Goal: Task Accomplishment & Management: Manage account settings

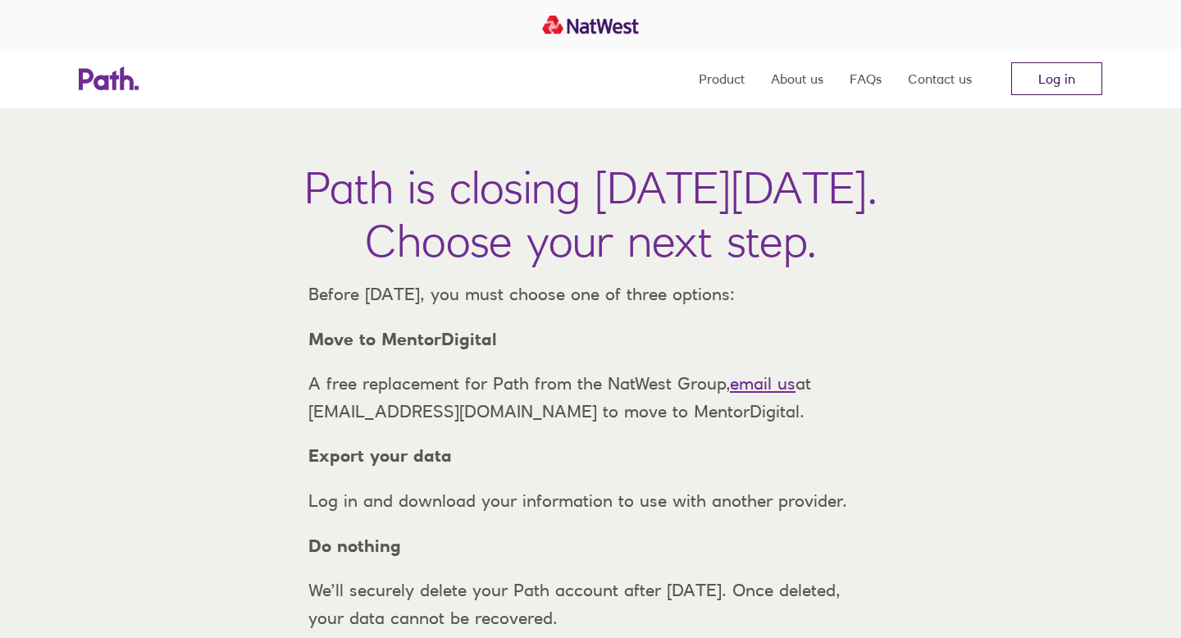
click at [1060, 80] on link "Log in" at bounding box center [1057, 78] width 91 height 33
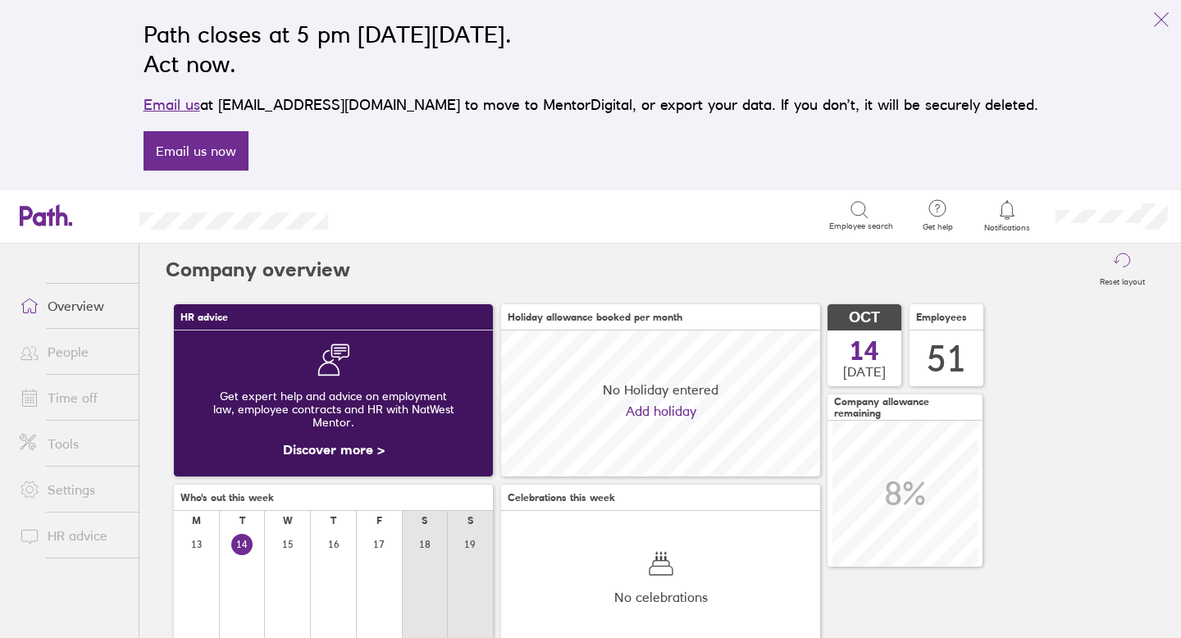
scroll to position [146, 319]
click at [93, 397] on link "Time off" at bounding box center [73, 398] width 132 height 33
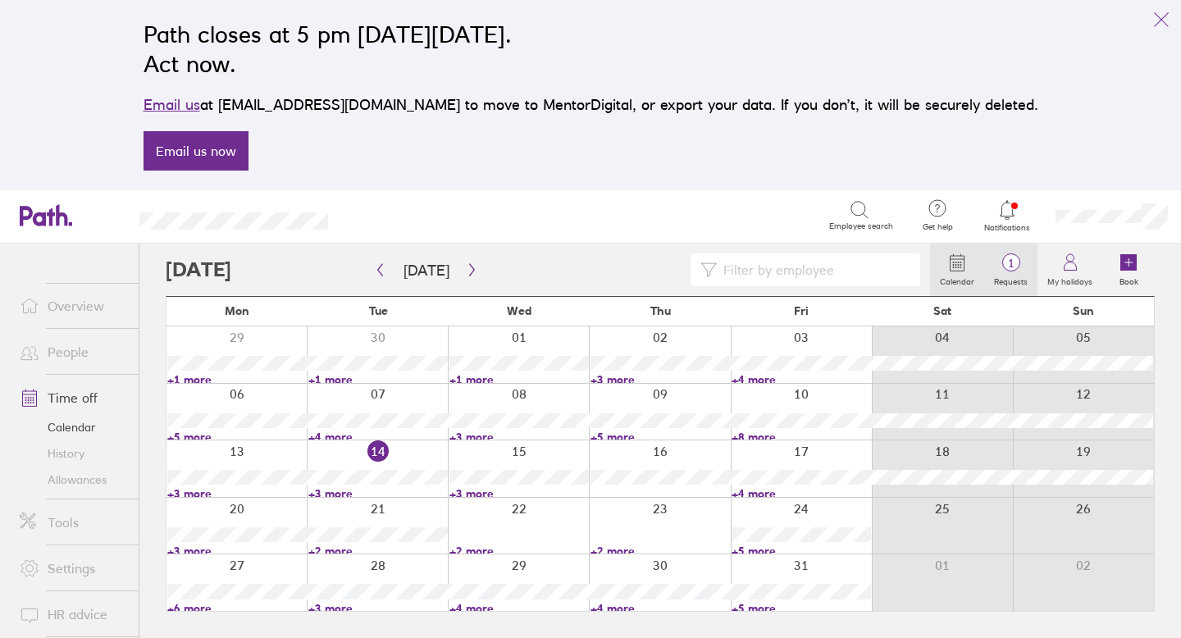
click at [1004, 258] on span "1" at bounding box center [1011, 263] width 53 height 13
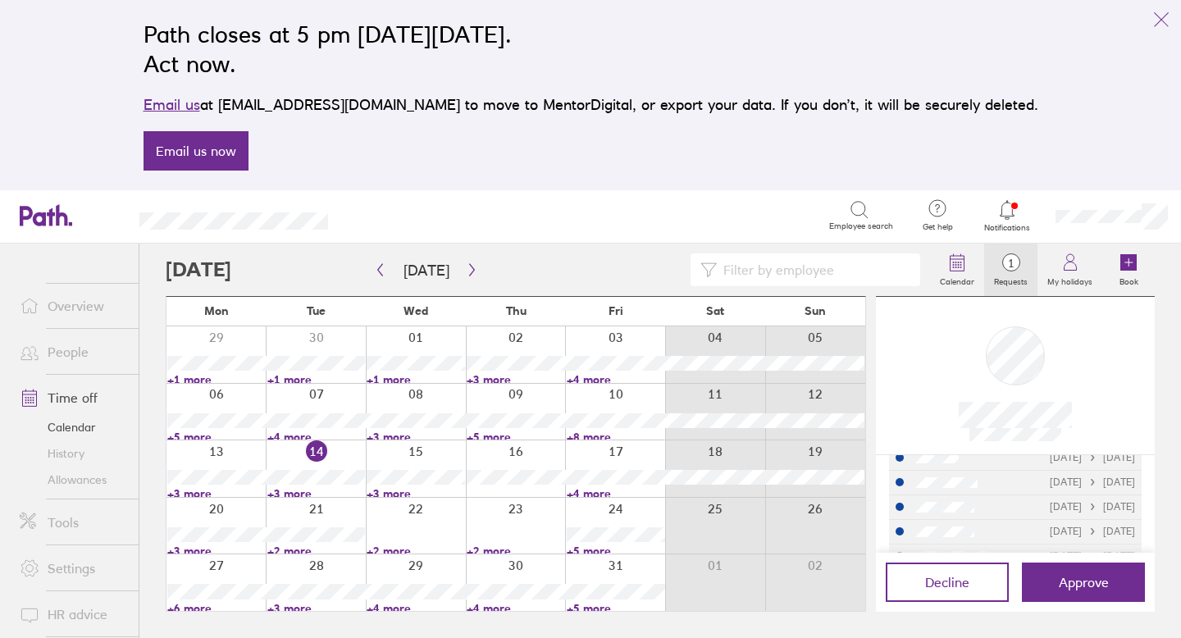
scroll to position [284, 0]
click at [57, 473] on link "Allowances" at bounding box center [73, 480] width 132 height 26
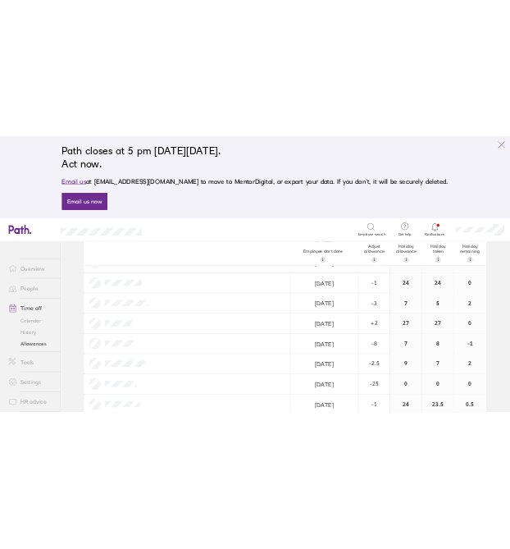
scroll to position [667, 0]
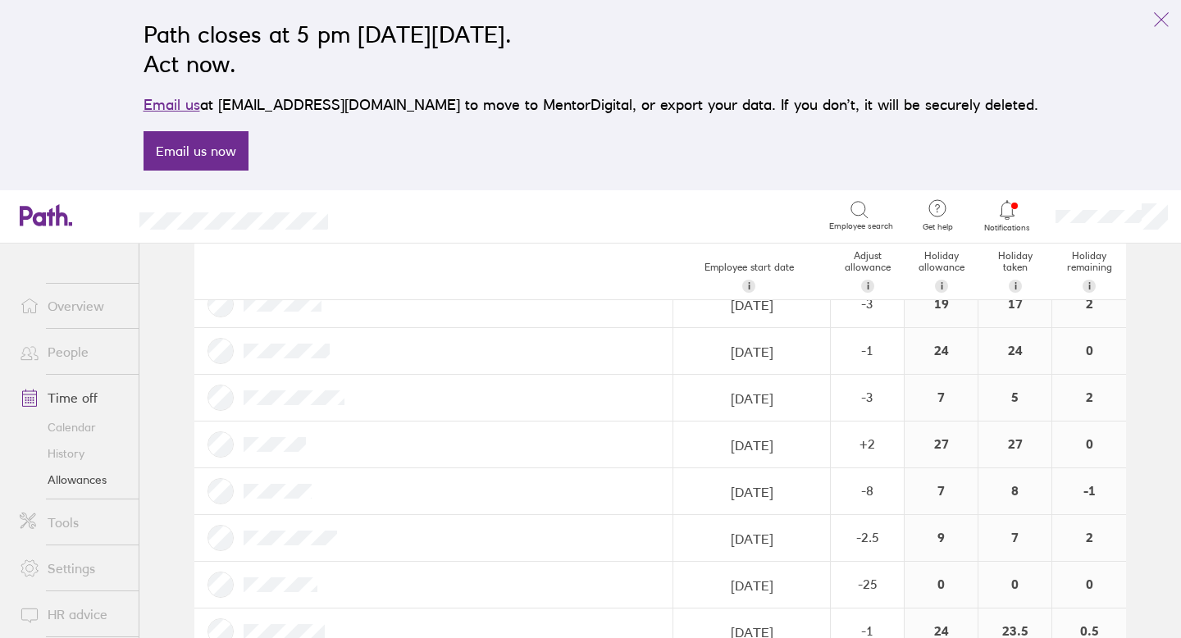
click at [82, 483] on link "Allowances" at bounding box center [73, 480] width 132 height 26
click at [1007, 205] on icon at bounding box center [1008, 210] width 20 height 20
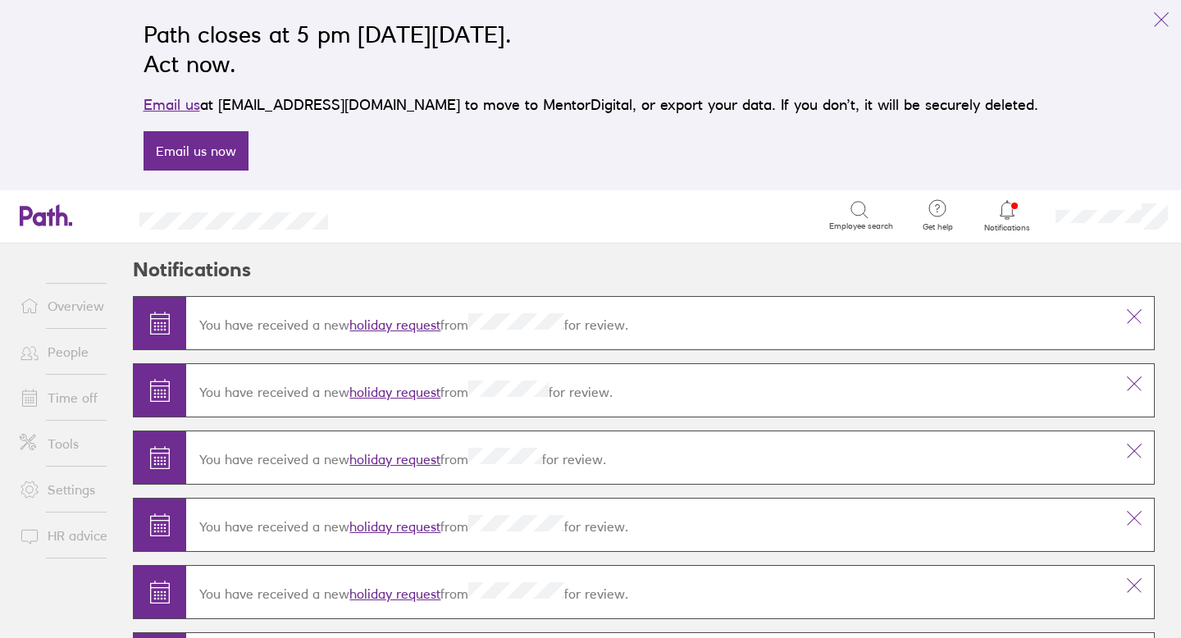
click at [395, 322] on link "holiday request" at bounding box center [395, 325] width 91 height 16
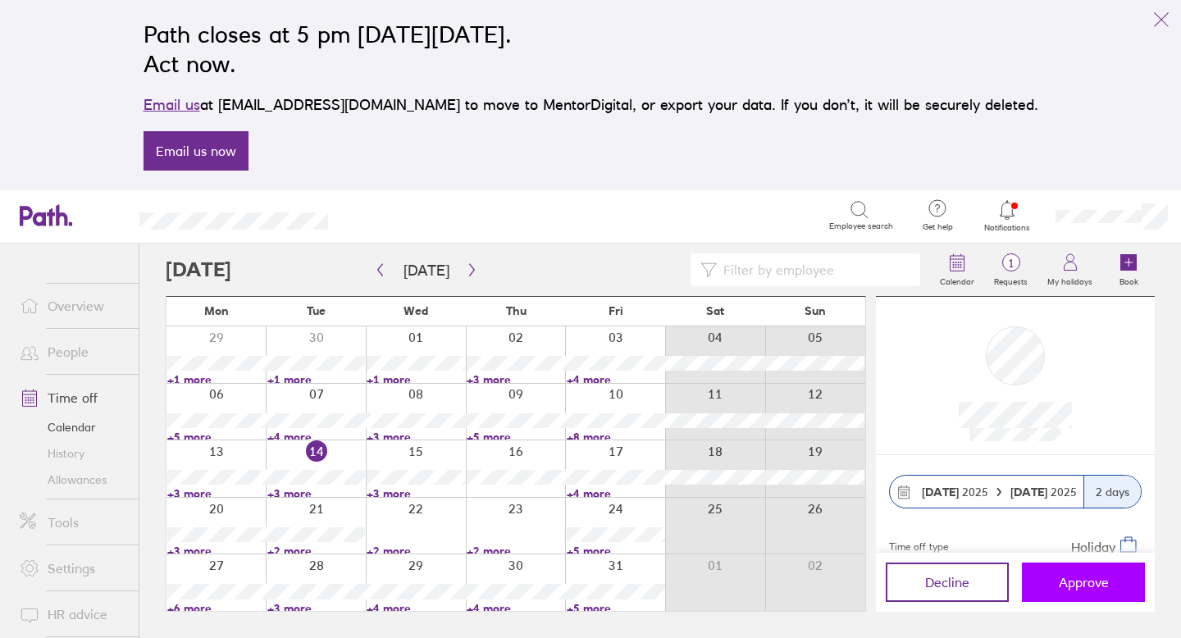
click at [1062, 581] on span "Approve" at bounding box center [1084, 582] width 50 height 15
